Goal: Transaction & Acquisition: Book appointment/travel/reservation

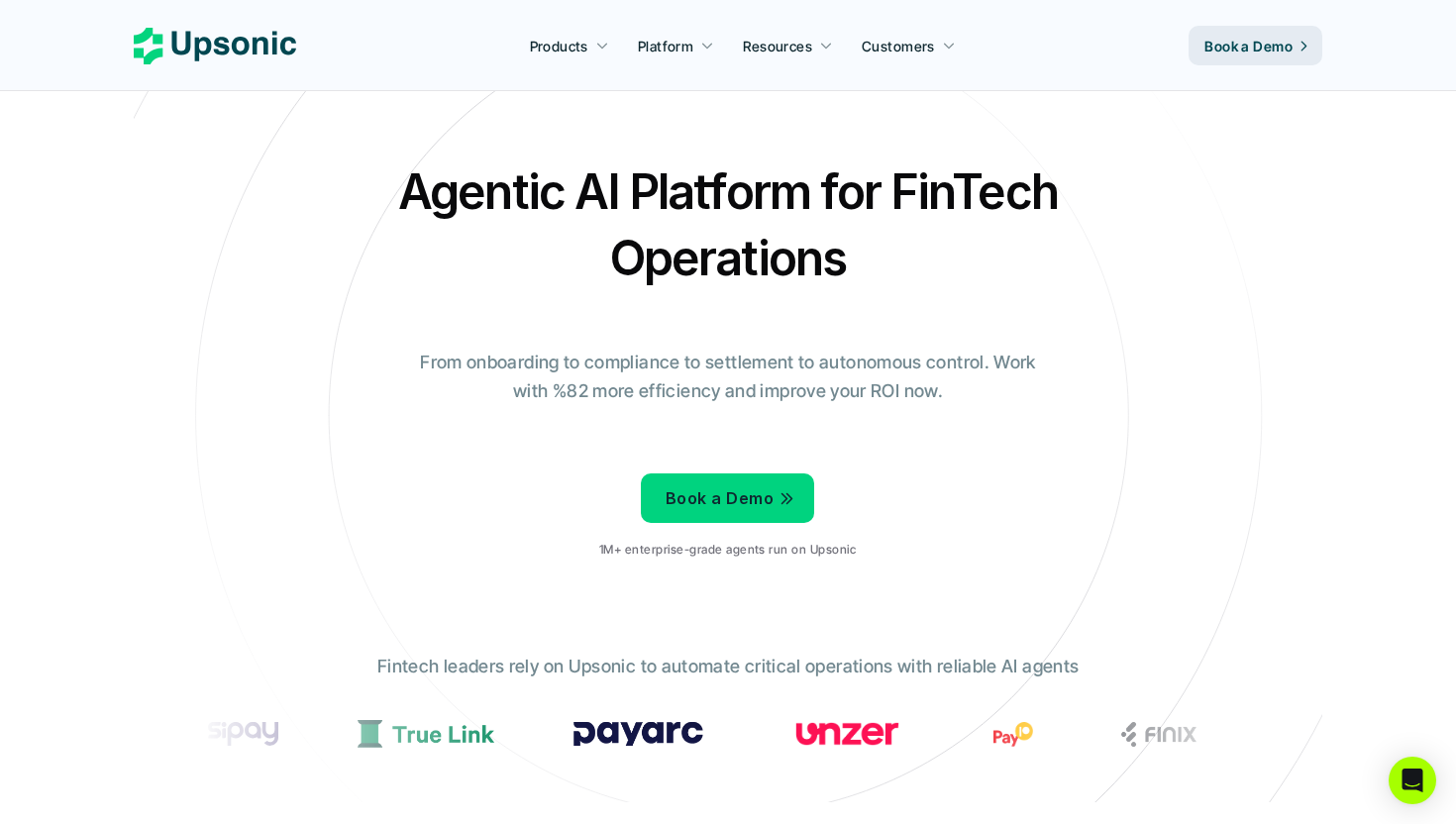
click at [847, 500] on div "Book a Demo 1M+ enterprise-grade agents run on Upsonic" at bounding box center [727, 519] width 257 height 111
click at [834, 542] on p "1M+ enterprise-grade agents run on Upsonic" at bounding box center [727, 549] width 257 height 14
click at [850, 555] on p "1M+ enterprise-grade agents run on Upsonic" at bounding box center [727, 549] width 257 height 14
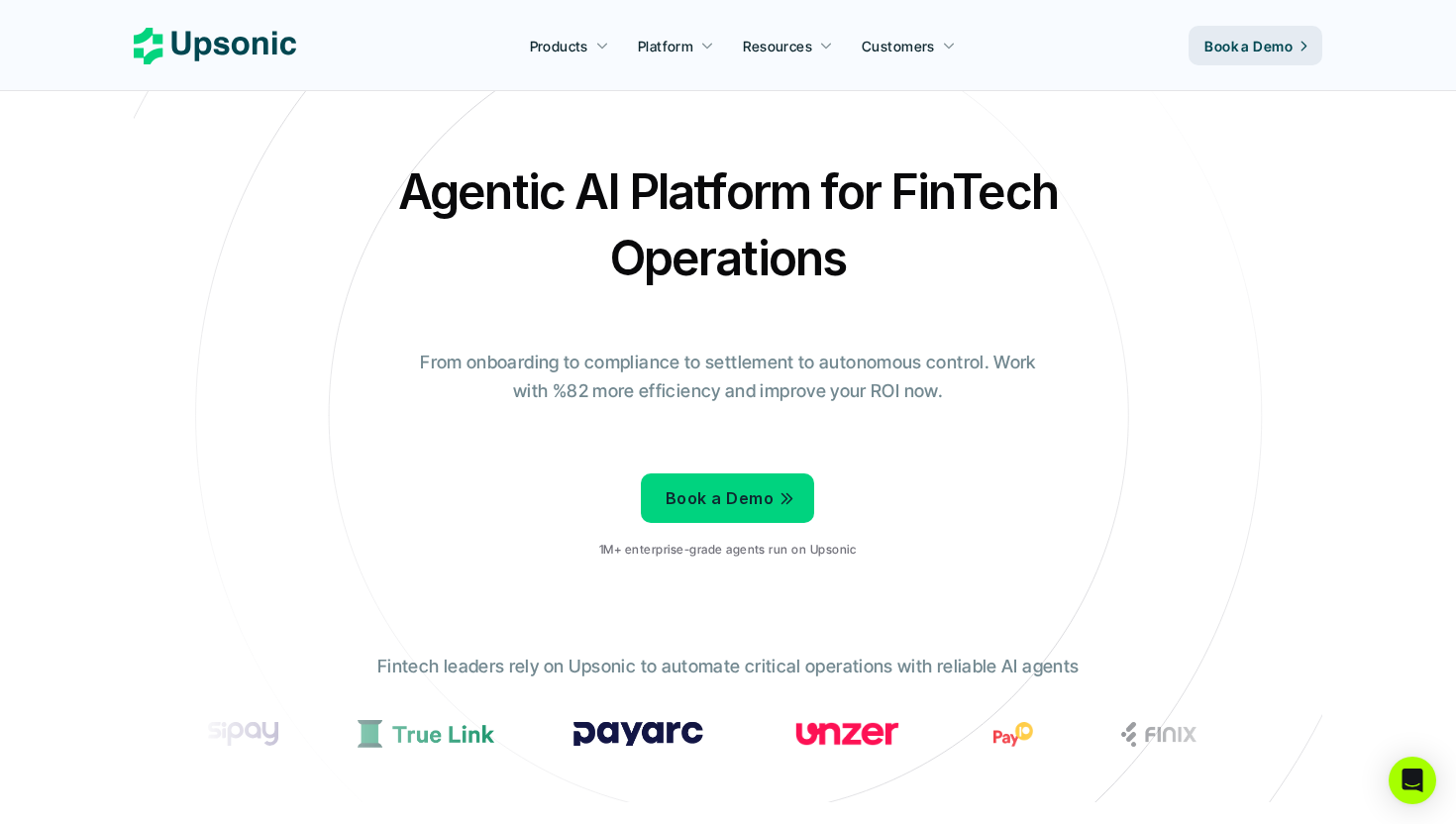
click at [842, 515] on div "Book a Demo 1M+ enterprise-grade agents run on Upsonic" at bounding box center [727, 519] width 257 height 111
click at [859, 502] on div "Agentic AI Platform for FinTech Operations From onboarding to compliance to set…" at bounding box center [728, 367] width 1159 height 416
click at [769, 505] on p "Book a Demo" at bounding box center [719, 498] width 108 height 29
